Goal: Transaction & Acquisition: Download file/media

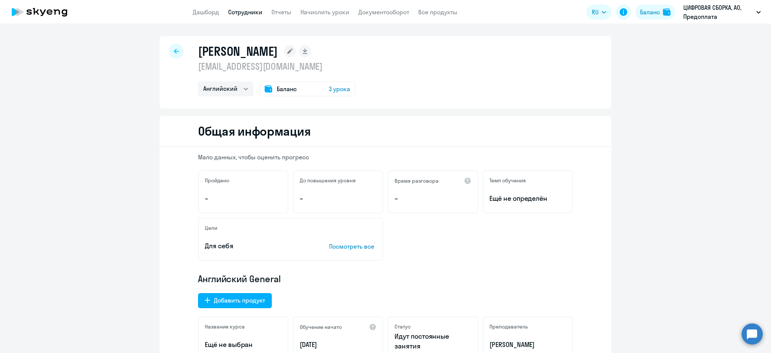
select select "english"
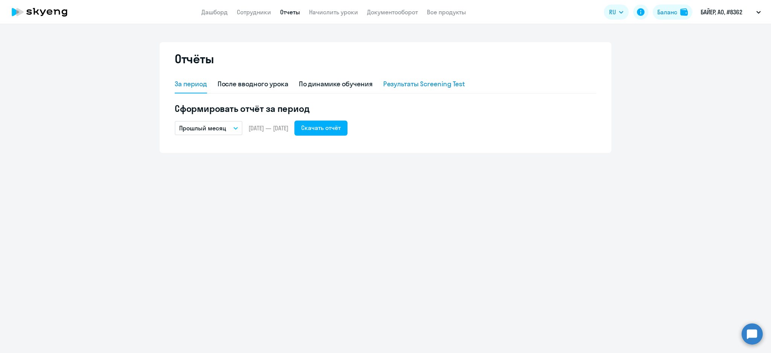
click at [417, 85] on div "Результаты Screening Test" at bounding box center [424, 84] width 82 height 10
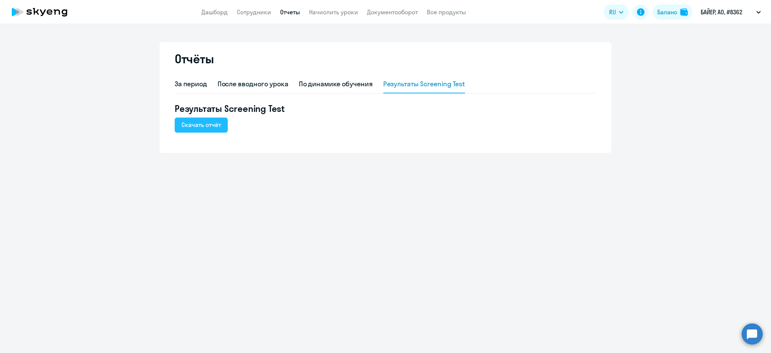
click at [208, 123] on div "Скачать отчёт" at bounding box center [201, 124] width 40 height 9
